Goal: Submit feedback/report problem: Submit feedback/report problem

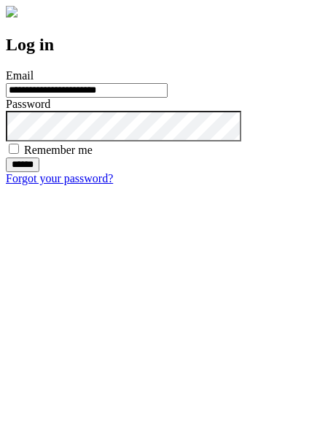
type input "**********"
click at [39, 172] on input "******" at bounding box center [23, 164] width 34 height 15
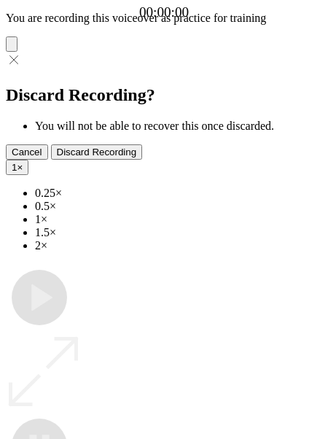
type input "**********"
